Goal: Check status: Check status

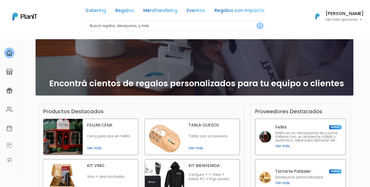
scroll to position [50, 0]
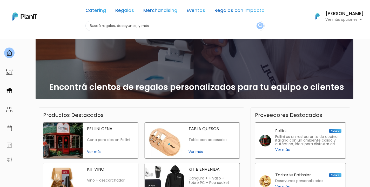
click at [349, 18] on p "Ver más opciones" at bounding box center [344, 20] width 38 height 4
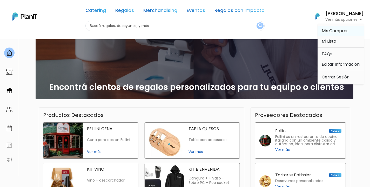
click at [334, 32] on span "Mis Compras" at bounding box center [334, 31] width 27 height 6
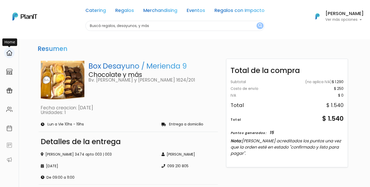
click at [5, 56] on link at bounding box center [9, 52] width 19 height 15
click at [5, 56] on div at bounding box center [9, 52] width 10 height 11
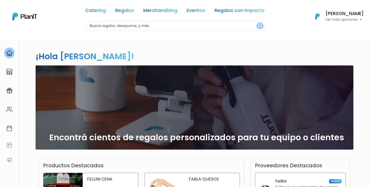
click at [5, 54] on div at bounding box center [9, 52] width 10 height 11
click at [347, 17] on div "Julienta Senosiaín Ver más opciones" at bounding box center [344, 16] width 38 height 10
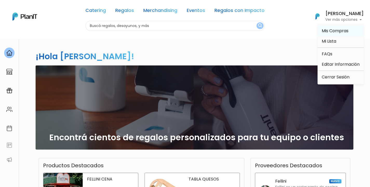
click at [332, 34] on link "Mis Compras" at bounding box center [340, 31] width 46 height 10
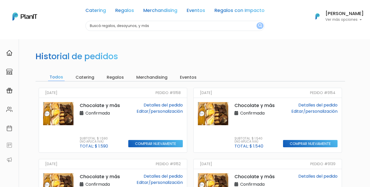
click at [161, 105] on link "Detalles del pedido" at bounding box center [162, 105] width 39 height 6
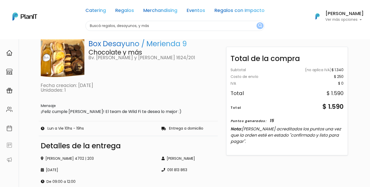
scroll to position [20, 0]
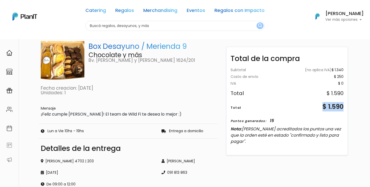
drag, startPoint x: 316, startPoint y: 107, endPoint x: 354, endPoint y: 107, distance: 38.4
click at [354, 107] on div "Resumen Box Desayuno / Merienda 9 Chocolate y más Bv. [PERSON_NAME] y [PERSON_N…" at bounding box center [185, 159] width 342 height 280
copy div "$ 1.590"
click at [347, 26] on div "Catering Regalos Merchandising Eventos Regalos con Impacto Catering Regalos Mer…" at bounding box center [185, 16] width 370 height 29
click at [347, 24] on div "Catering Regalos Merchandising Eventos Regalos con Impacto Catering Regalos Mer…" at bounding box center [185, 16] width 370 height 29
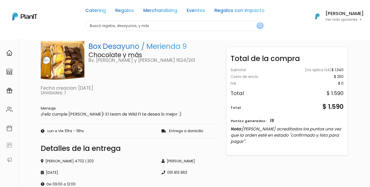
click at [347, 16] on h6 "[PERSON_NAME]" at bounding box center [344, 13] width 38 height 5
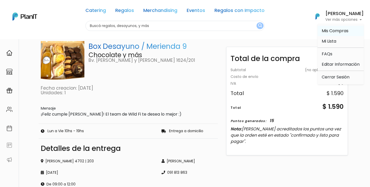
click at [333, 30] on span "Mis Compras" at bounding box center [334, 31] width 27 height 6
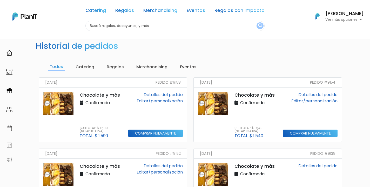
scroll to position [18, 0]
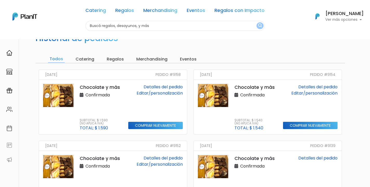
click at [153, 87] on link "Detalles del pedido" at bounding box center [162, 87] width 39 height 6
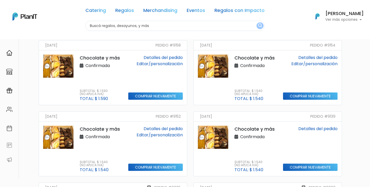
scroll to position [58, 0]
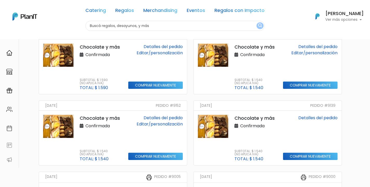
click at [152, 118] on link "Detalles del pedido" at bounding box center [162, 118] width 39 height 6
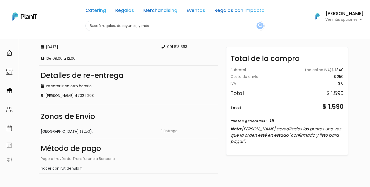
scroll to position [157, 0]
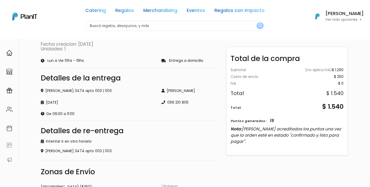
scroll to position [67, 0]
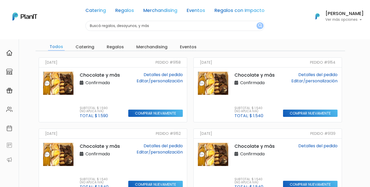
scroll to position [26, 0]
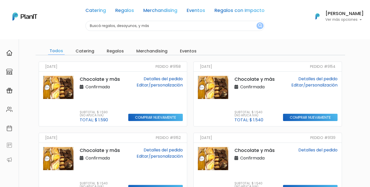
click at [157, 78] on link "Detalles del pedido" at bounding box center [162, 79] width 39 height 6
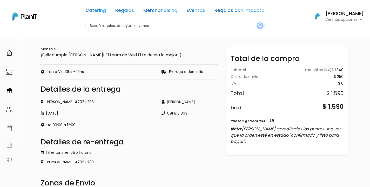
scroll to position [82, 0]
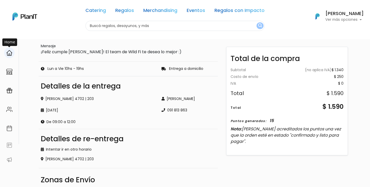
click at [10, 52] on img at bounding box center [9, 53] width 6 height 6
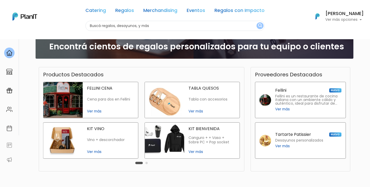
click at [342, 15] on h6 "[PERSON_NAME]" at bounding box center [344, 13] width 38 height 5
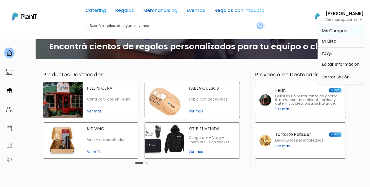
click at [329, 32] on span "Mis Compras" at bounding box center [334, 31] width 27 height 6
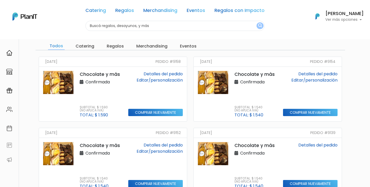
scroll to position [23, 0]
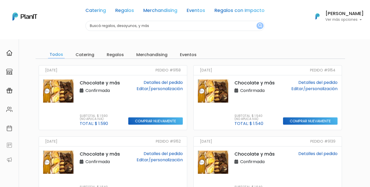
click at [162, 80] on link "Detalles del pedido" at bounding box center [162, 82] width 39 height 6
click at [171, 152] on link "Detalles del pedido" at bounding box center [162, 153] width 39 height 6
click at [154, 153] on link "Detalles del pedido" at bounding box center [162, 153] width 39 height 6
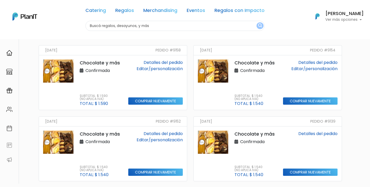
scroll to position [42, 0]
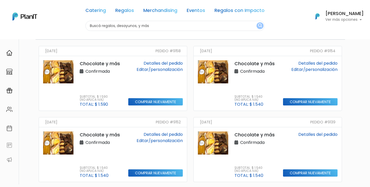
click at [147, 61] on link "Detalles del pedido" at bounding box center [162, 63] width 39 height 6
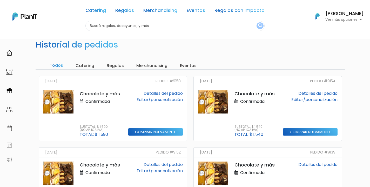
scroll to position [5, 0]
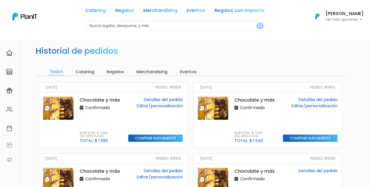
click at [167, 100] on link "Detalles del pedido" at bounding box center [162, 99] width 39 height 6
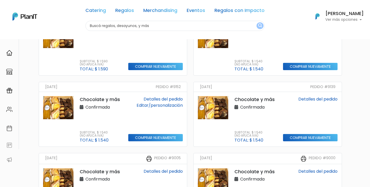
scroll to position [108, 0]
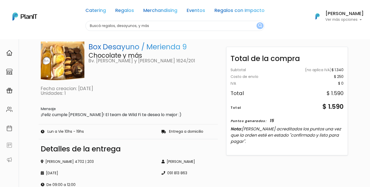
scroll to position [42, 0]
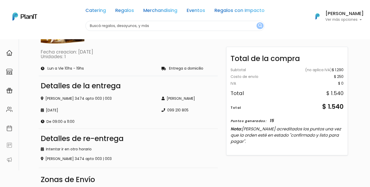
scroll to position [74, 0]
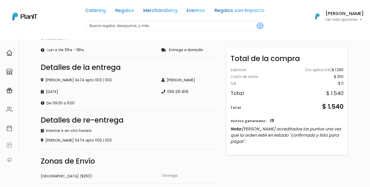
drag, startPoint x: 318, startPoint y: 107, endPoint x: 324, endPoint y: 92, distance: 16.0
click at [324, 91] on div "Subtotal (no aplica IVA) $ 1.290 Costo de envío $ 250 Gift card - 0 Gift card -…" at bounding box center [286, 108] width 121 height 89
click at [324, 92] on div "Total $ 1.540" at bounding box center [286, 93] width 113 height 5
drag, startPoint x: 329, startPoint y: 92, endPoint x: 342, endPoint y: 91, distance: 13.2
click at [341, 91] on div "$ 1.540" at bounding box center [334, 93] width 17 height 5
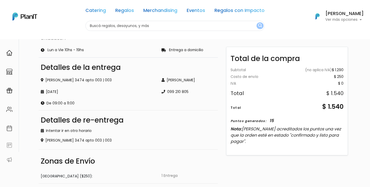
drag, startPoint x: 344, startPoint y: 91, endPoint x: 328, endPoint y: 92, distance: 16.6
click at [328, 92] on div "Subtotal (no aplica IVA) $ 1.290 Costo de envío $ 250 Gift card - 0 Gift card -…" at bounding box center [286, 108] width 121 height 89
copy div "$ 1.540"
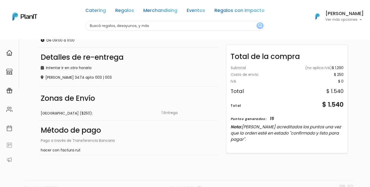
scroll to position [142, 0]
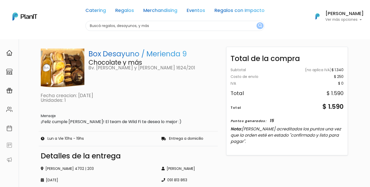
scroll to position [27, 0]
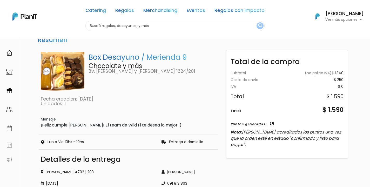
scroll to position [9, 0]
